Goal: Task Accomplishment & Management: Manage account settings

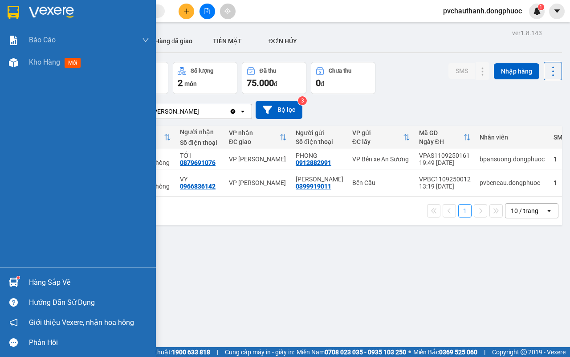
click at [49, 278] on div "Hàng sắp về" at bounding box center [89, 282] width 120 height 13
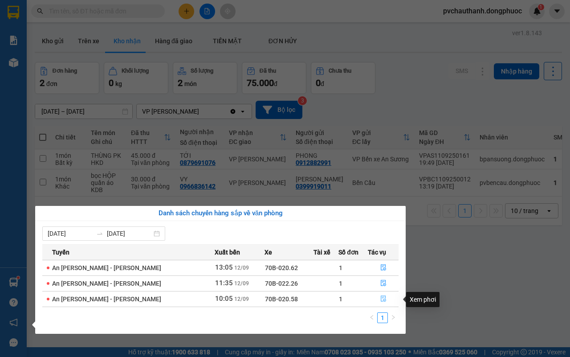
click at [381, 296] on icon "file-done" at bounding box center [383, 298] width 5 height 6
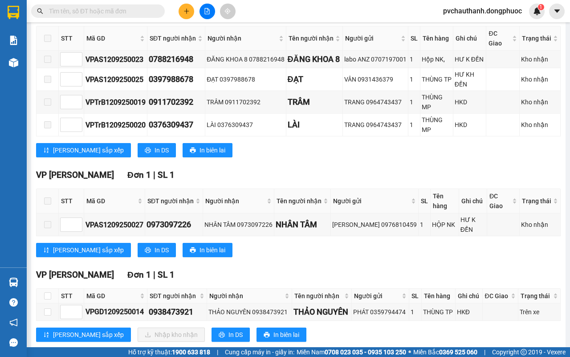
scroll to position [223, 0]
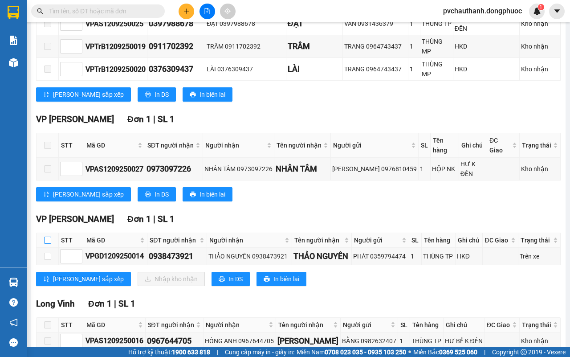
click at [49, 236] on input "checkbox" at bounding box center [47, 239] width 7 height 7
checkbox input "true"
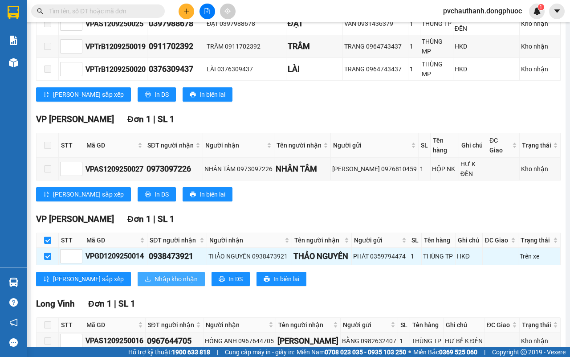
click at [154, 274] on span "Nhập kho nhận" at bounding box center [175, 279] width 43 height 10
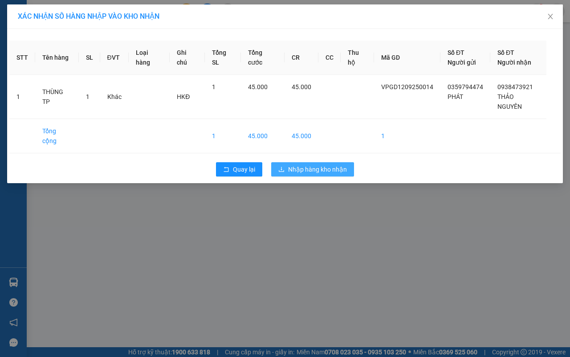
click at [306, 162] on button "Nhập hàng kho nhận" at bounding box center [312, 169] width 83 height 14
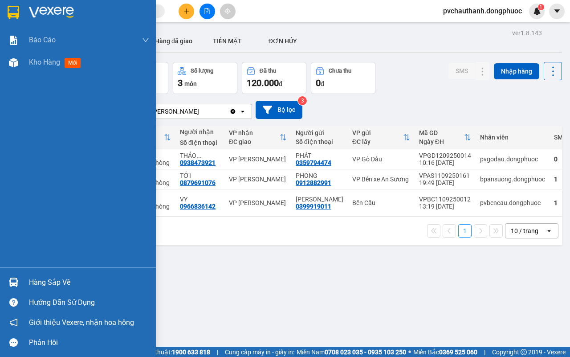
click at [33, 278] on div "Hàng sắp về" at bounding box center [89, 282] width 120 height 13
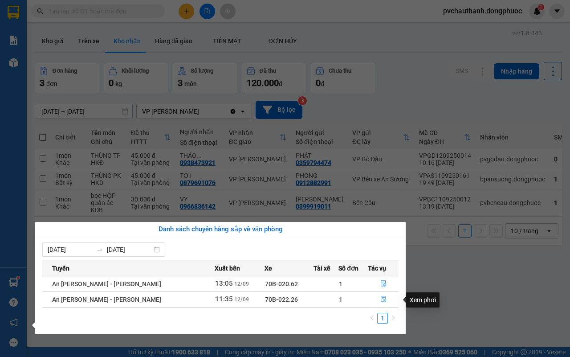
click at [380, 296] on icon "file-done" at bounding box center [383, 299] width 6 height 6
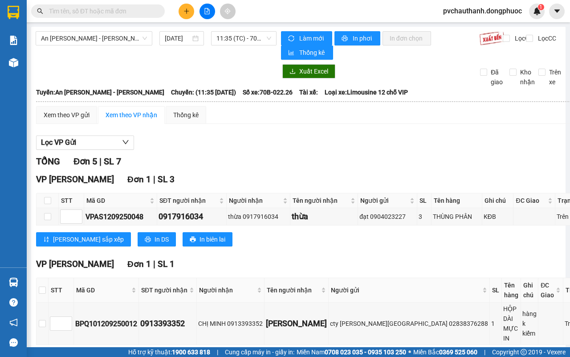
scroll to position [167, 0]
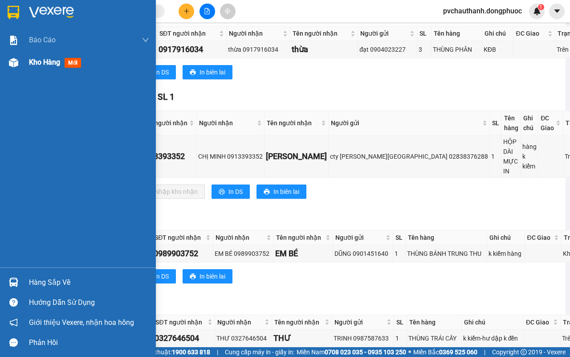
click at [45, 63] on span "Kho hàng" at bounding box center [44, 62] width 31 height 8
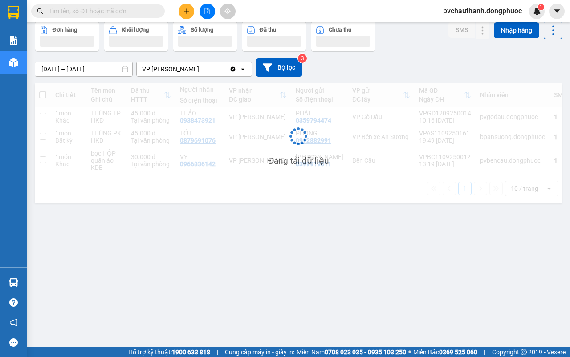
scroll to position [41, 0]
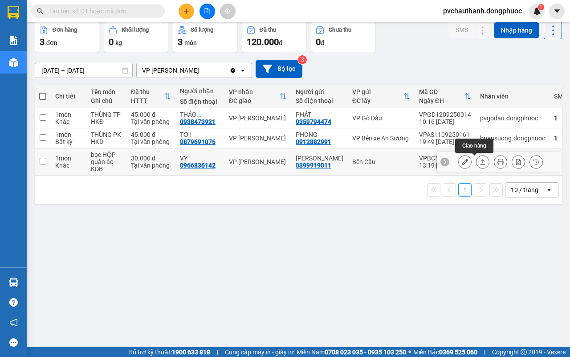
click at [479, 160] on icon at bounding box center [482, 161] width 6 height 6
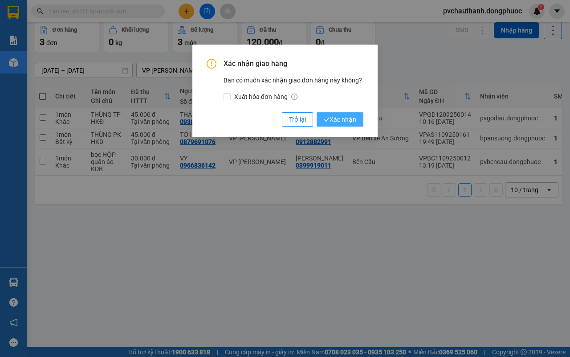
click at [344, 119] on span "Xác nhận" at bounding box center [340, 119] width 32 height 10
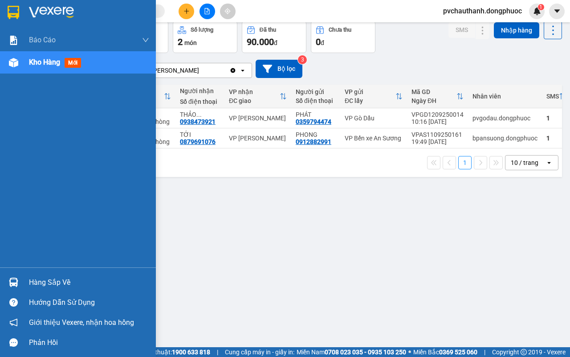
click at [38, 281] on div "Hàng sắp về" at bounding box center [89, 282] width 120 height 13
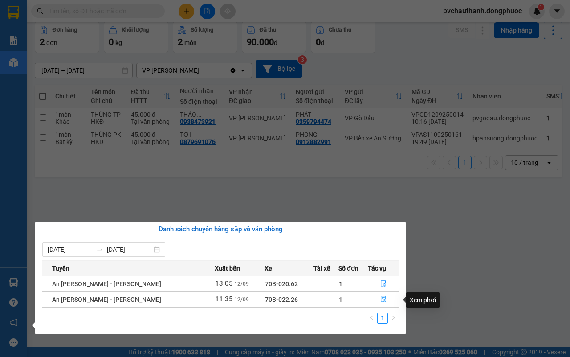
click at [380, 292] on button "button" at bounding box center [383, 299] width 30 height 14
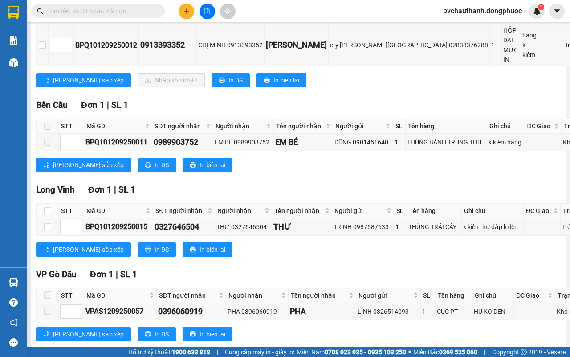
scroll to position [167, 0]
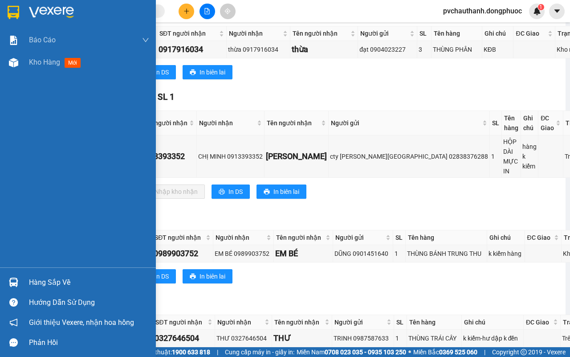
click at [47, 281] on div "Hàng sắp về" at bounding box center [89, 282] width 120 height 13
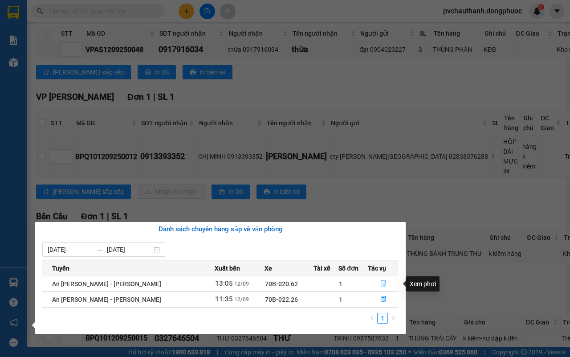
click at [381, 281] on icon "file-done" at bounding box center [383, 283] width 5 height 6
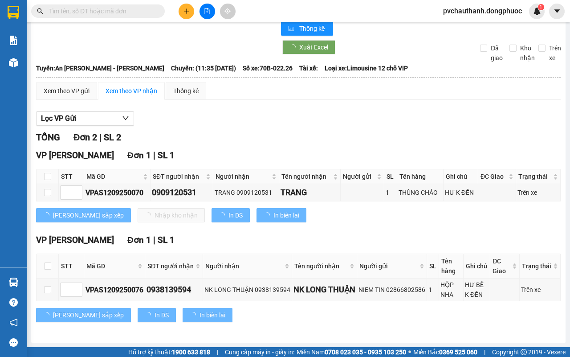
scroll to position [25, 0]
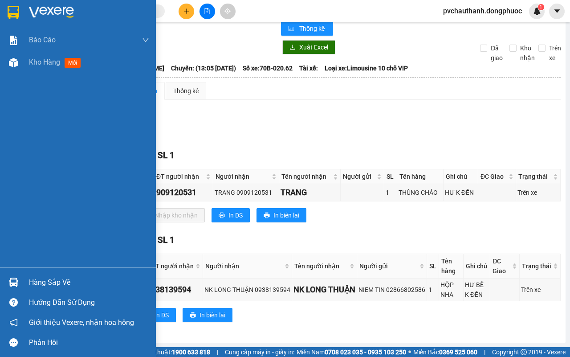
click at [48, 276] on div "Hàng sắp về" at bounding box center [89, 282] width 120 height 13
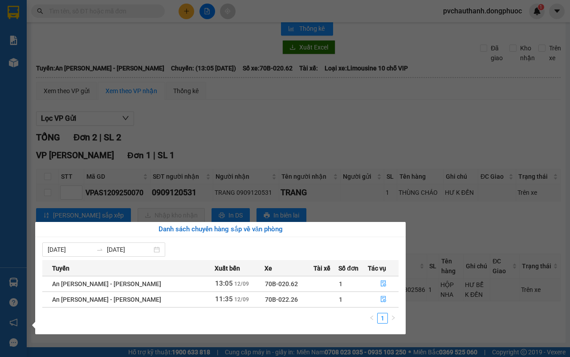
click at [154, 129] on section "Kết quả [PERSON_NAME] ( 0 ) Bộ lọc No Data pvchauthanh.dongphuoc 1 [PERSON_NAME…" at bounding box center [285, 178] width 570 height 357
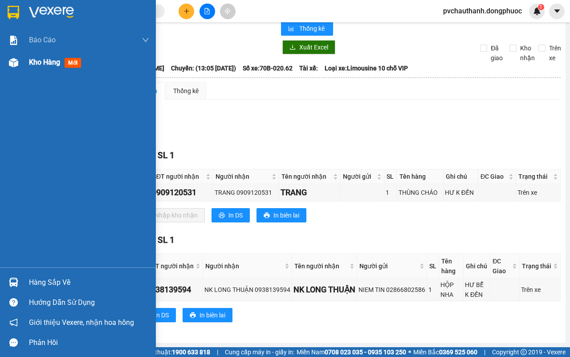
drag, startPoint x: 33, startPoint y: 60, endPoint x: 50, endPoint y: 52, distance: 18.7
click at [34, 60] on span "Kho hàng" at bounding box center [44, 62] width 31 height 8
